Goal: Navigation & Orientation: Go to known website

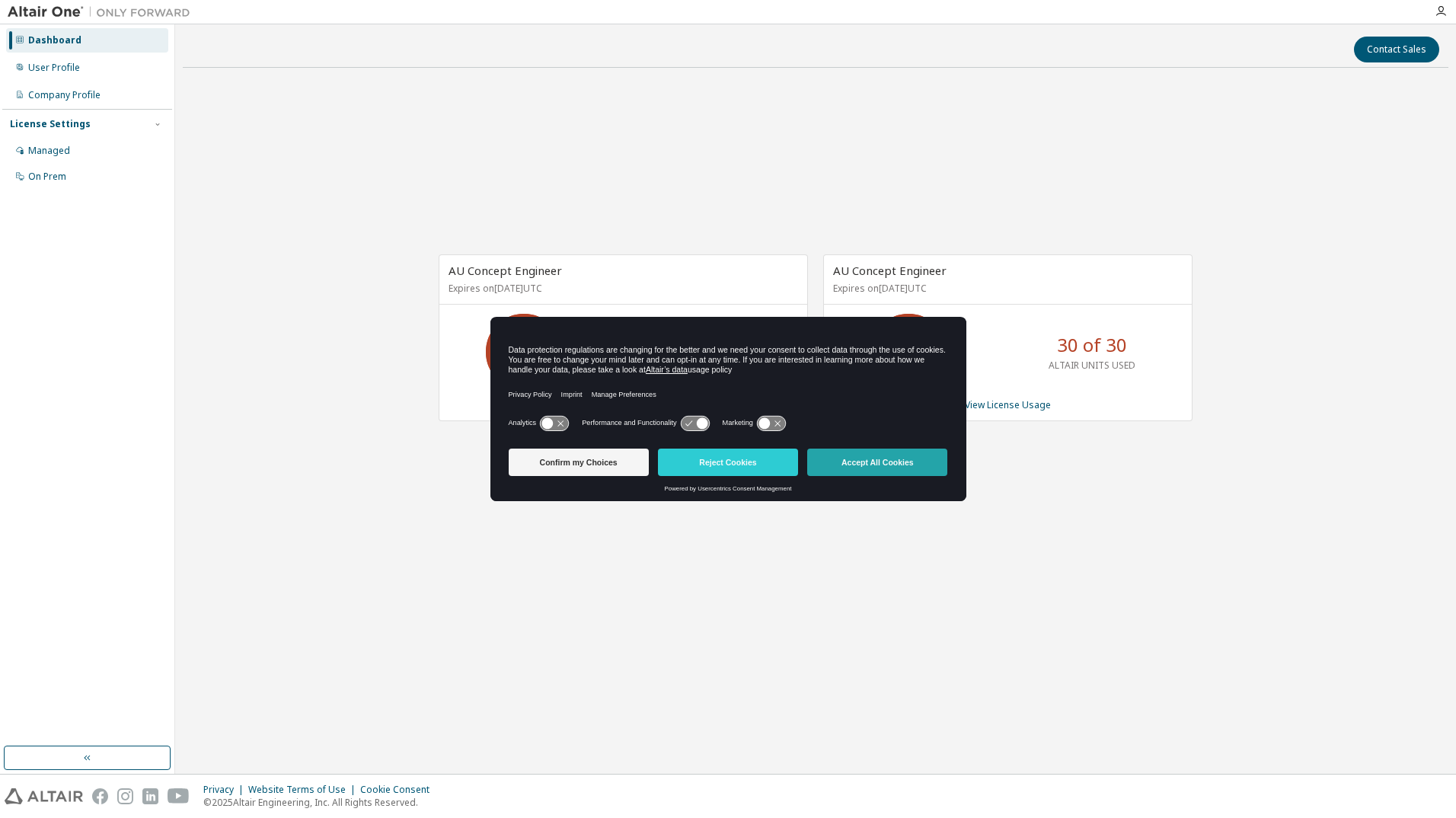
click at [858, 461] on button "Accept All Cookies" at bounding box center [878, 463] width 140 height 27
